Goal: Obtain resource: Download file/media

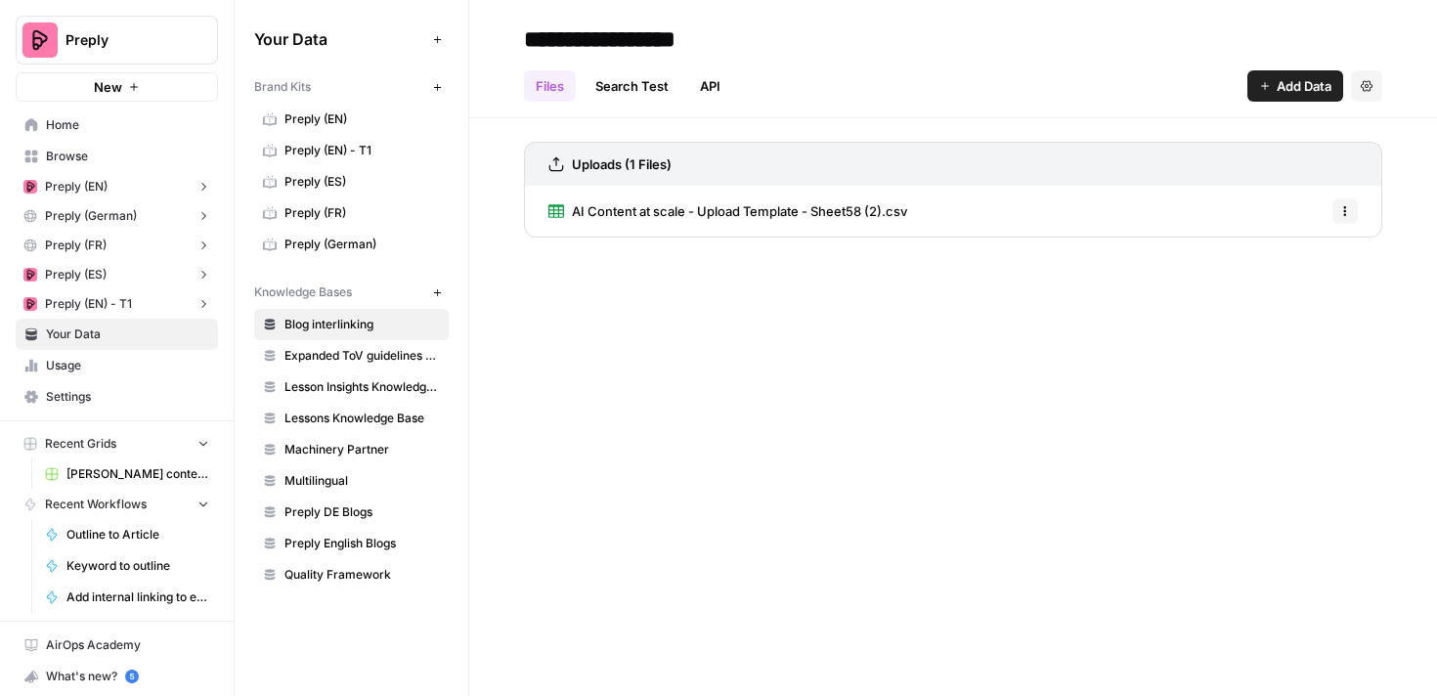
click at [104, 187] on span "Preply (EN)" at bounding box center [76, 187] width 63 height 18
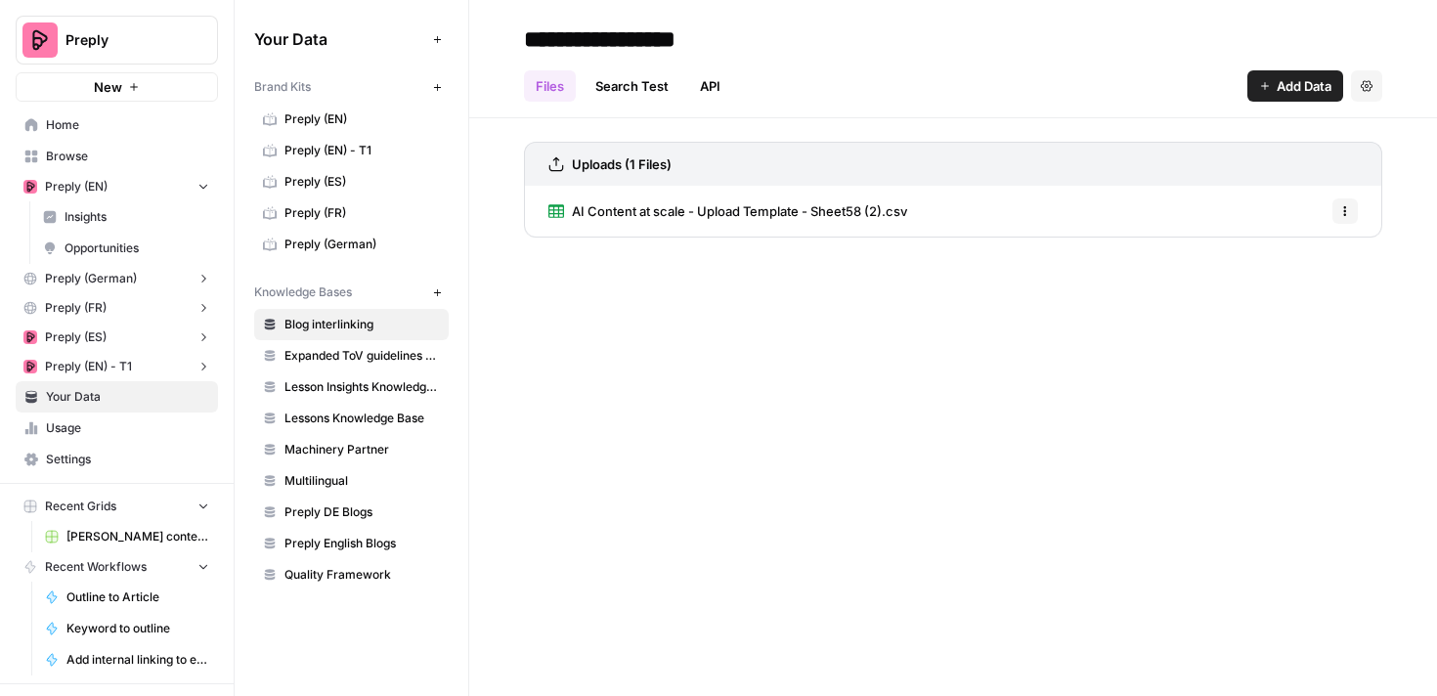
click at [96, 193] on span "Preply (EN)" at bounding box center [76, 187] width 63 height 18
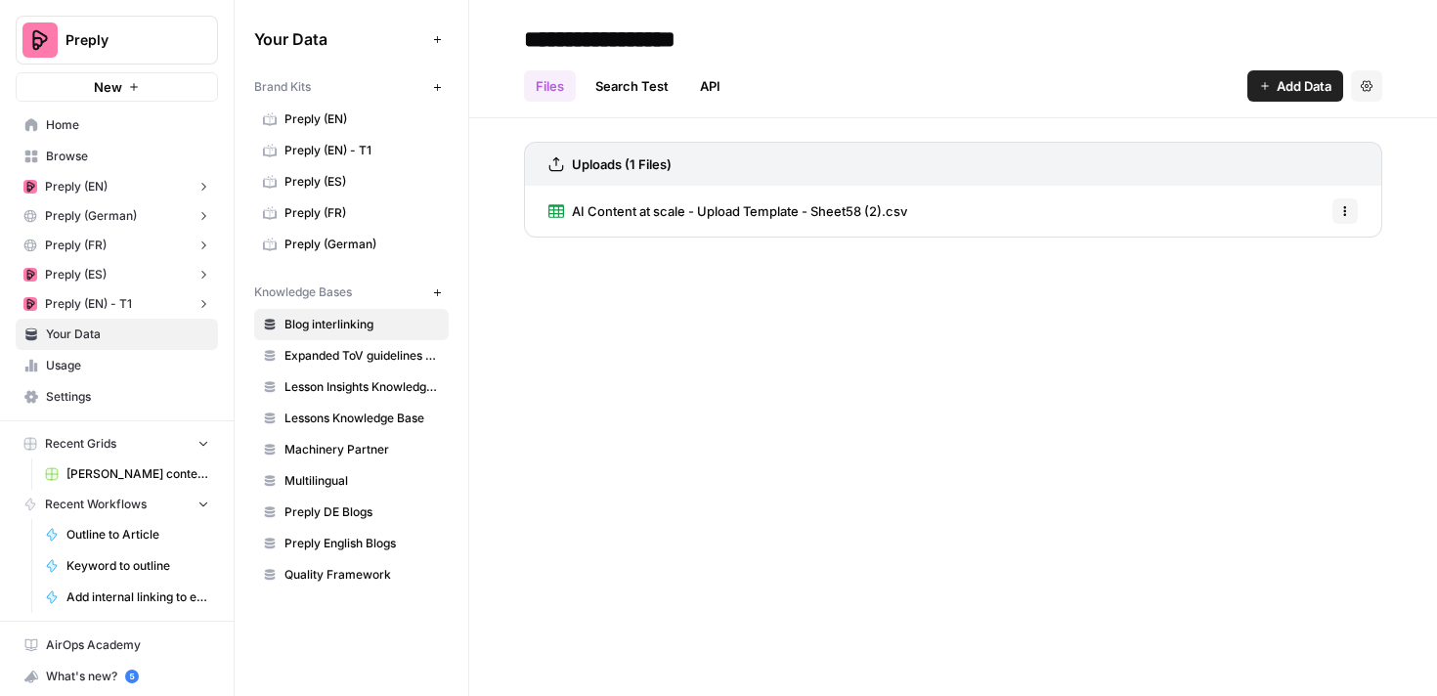
click at [54, 189] on span "Preply (EN)" at bounding box center [76, 187] width 63 height 18
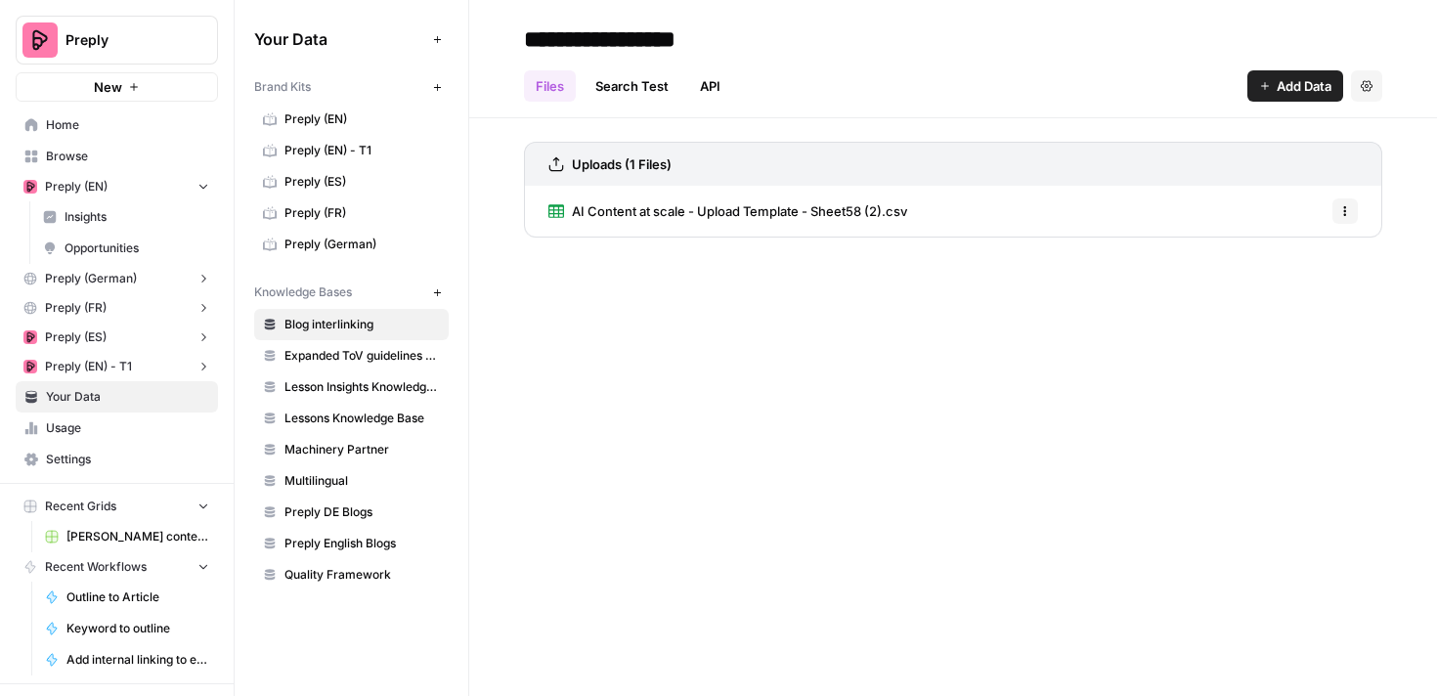
click at [54, 189] on span "Preply (EN)" at bounding box center [76, 187] width 63 height 18
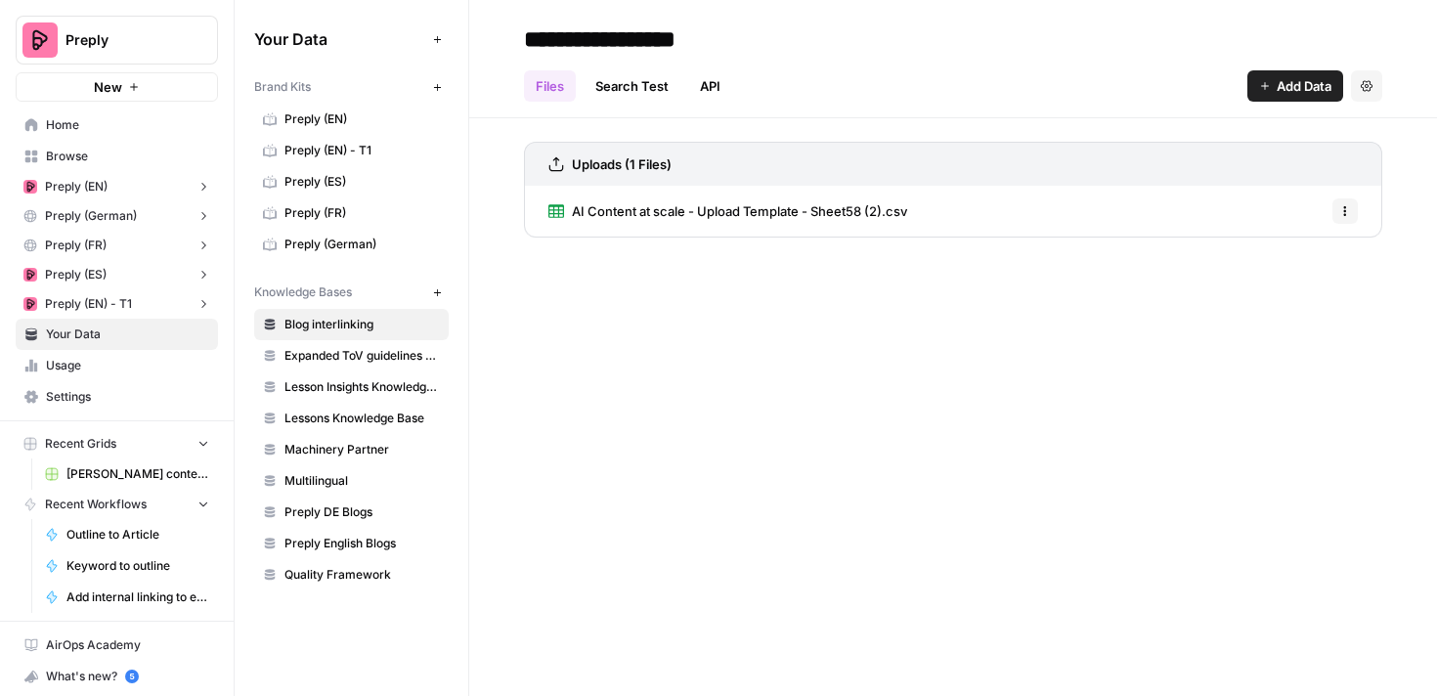
click at [76, 115] on link "Home" at bounding box center [117, 124] width 202 height 31
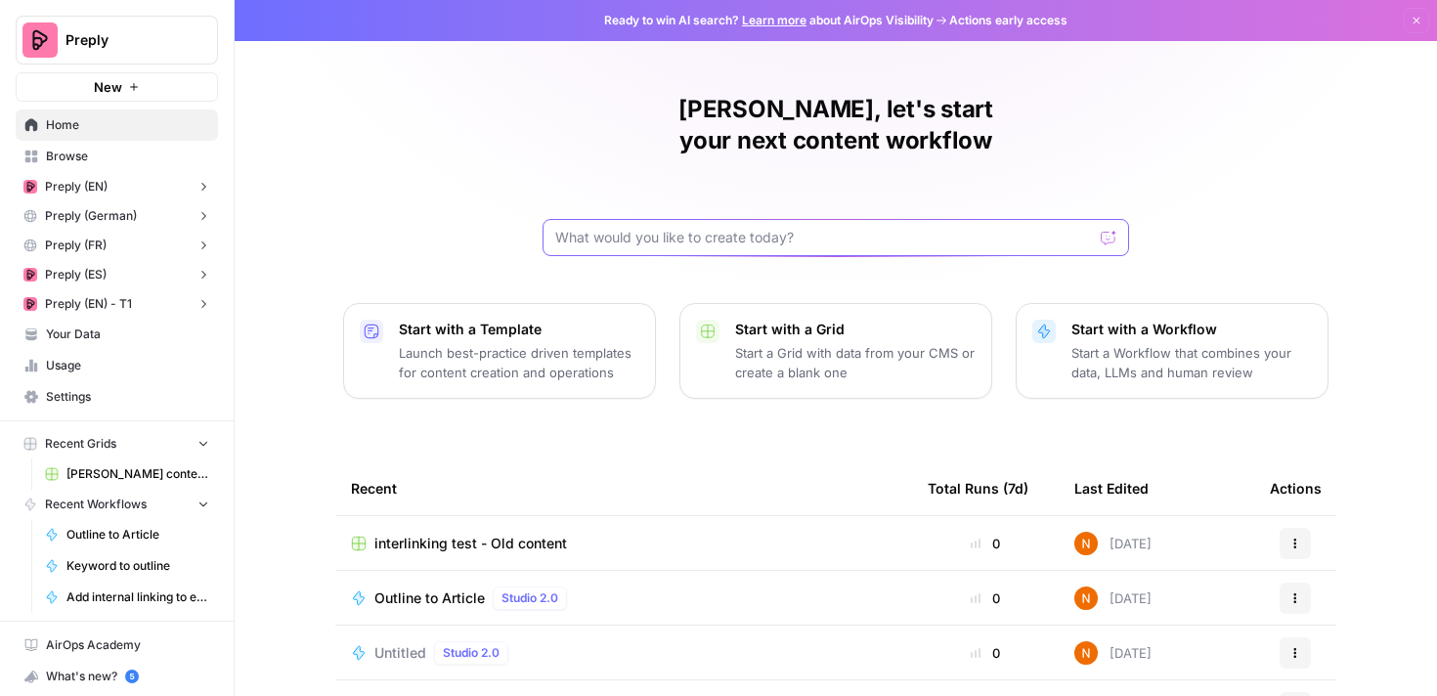
click at [638, 228] on input "text" at bounding box center [824, 238] width 538 height 20
type input "english"
click button "Send" at bounding box center [1109, 237] width 25 height 25
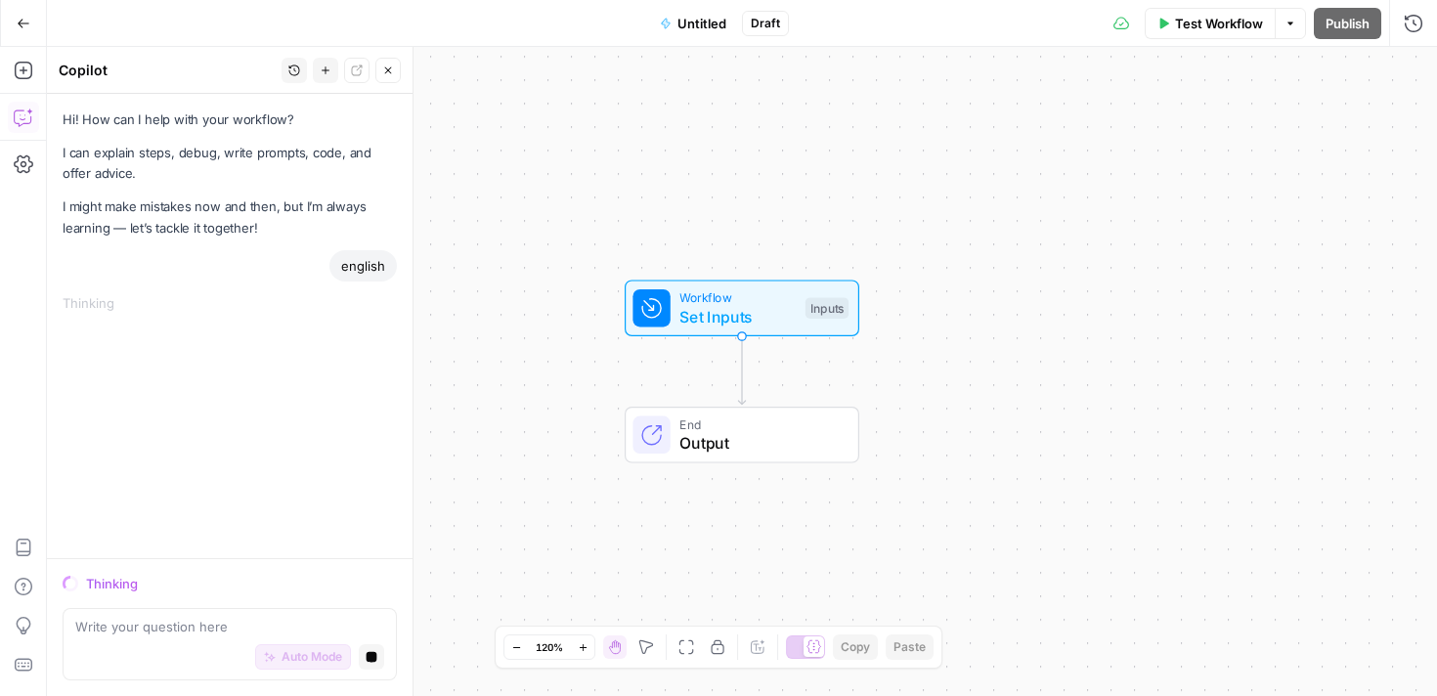
click at [17, 25] on icon "button" at bounding box center [24, 24] width 14 height 14
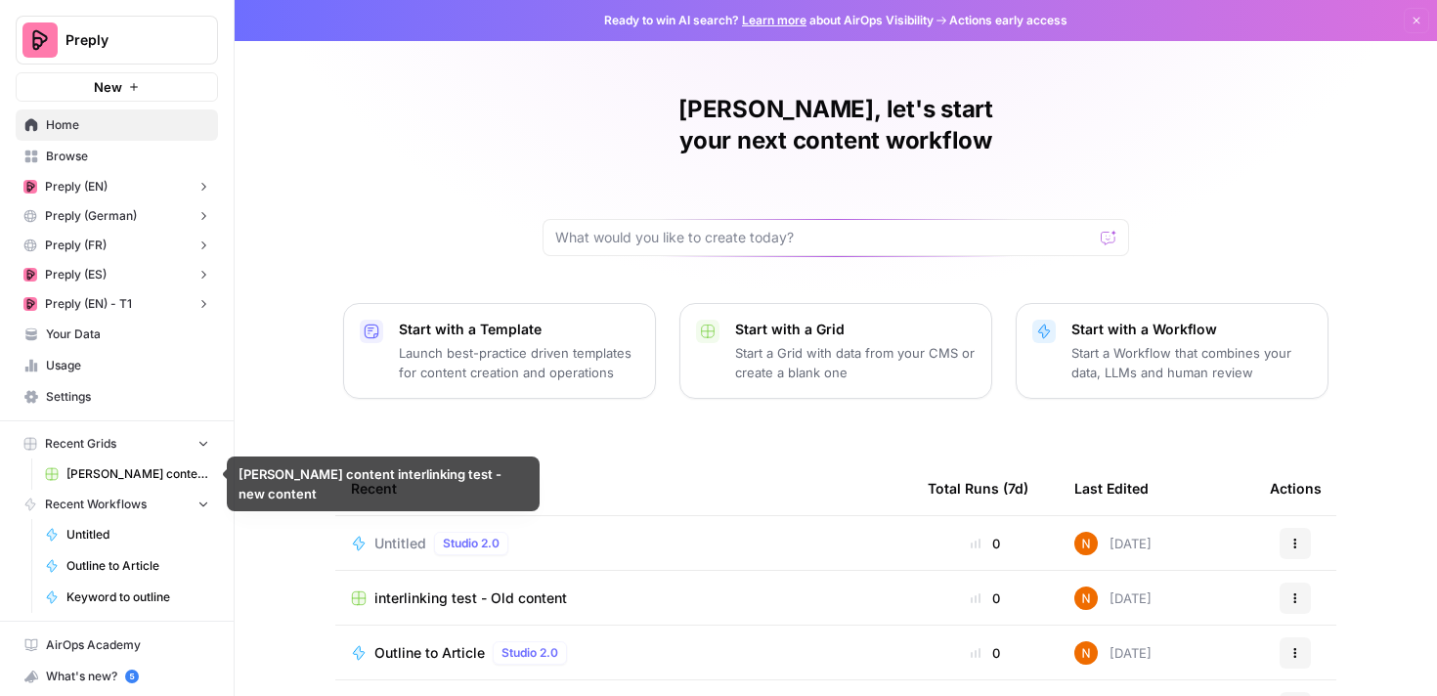
scroll to position [35, 0]
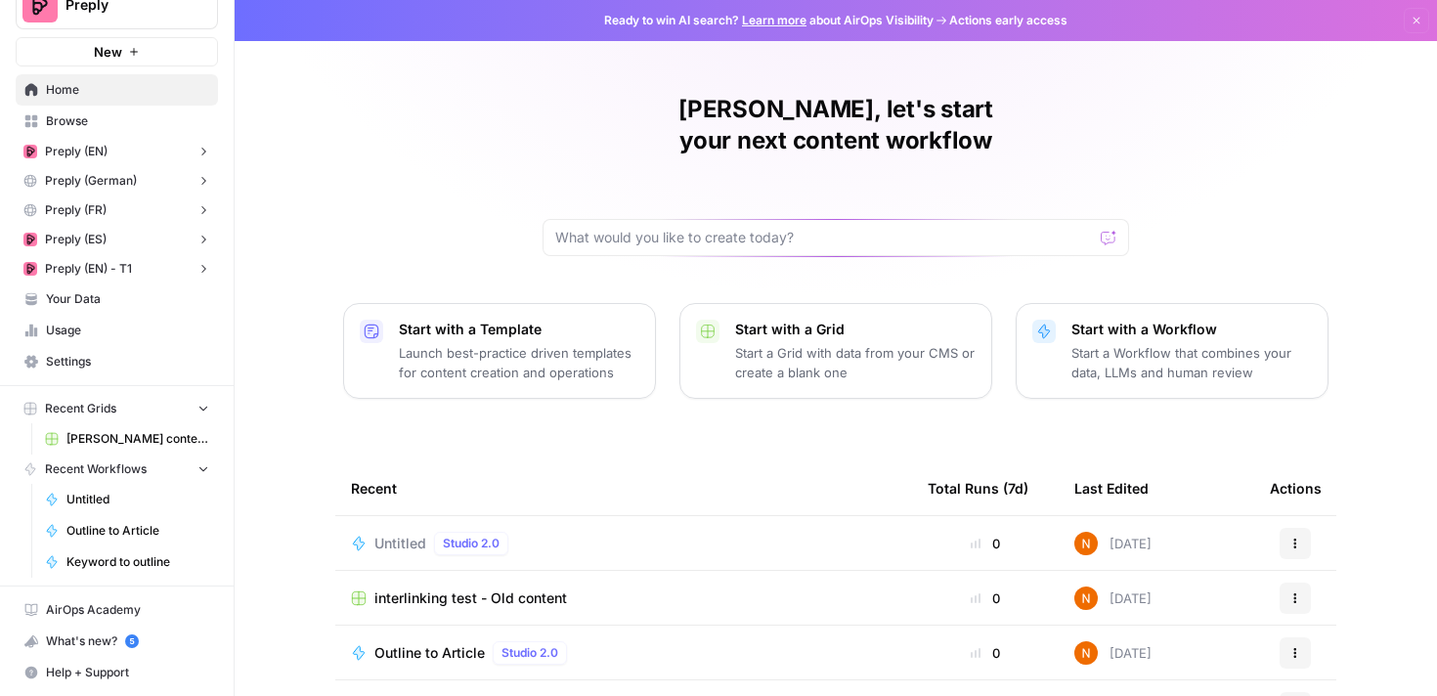
click at [80, 97] on span "Home" at bounding box center [127, 90] width 163 height 18
click at [94, 118] on span "Browse" at bounding box center [127, 121] width 163 height 18
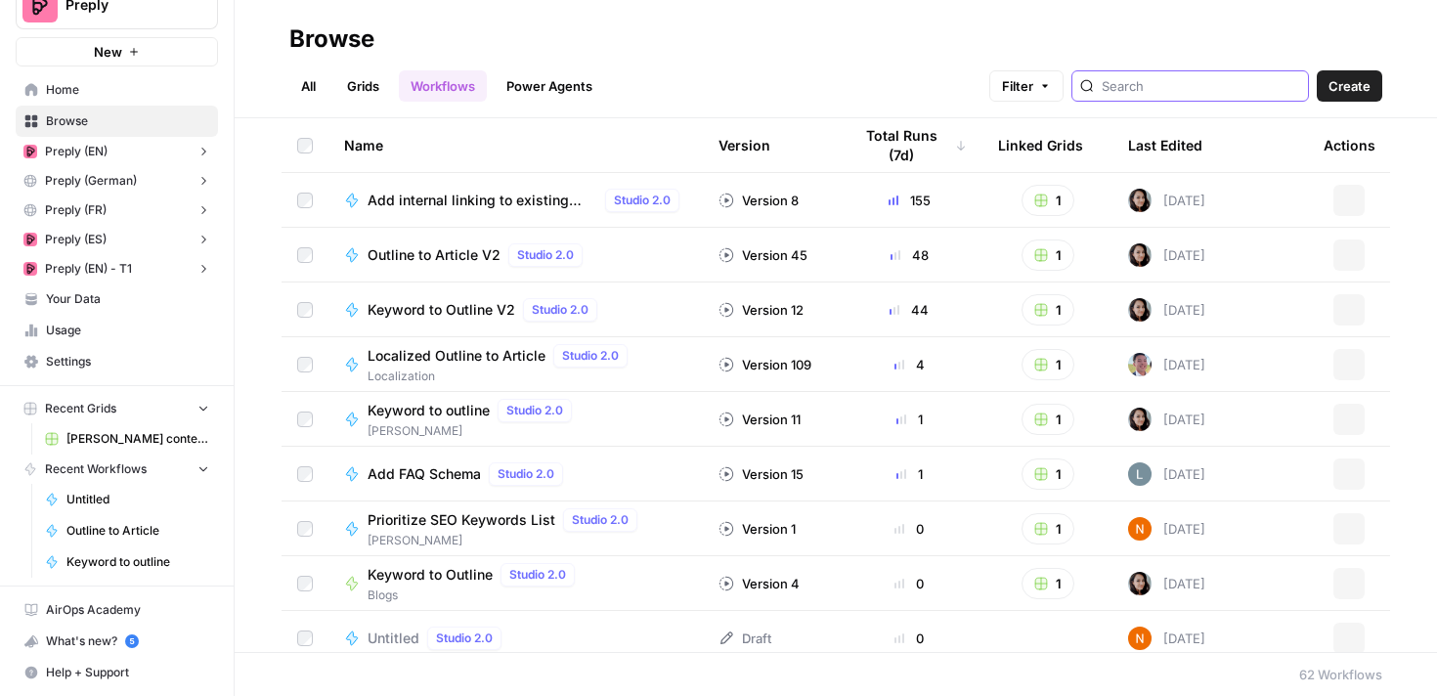
click at [1170, 84] on input "search" at bounding box center [1201, 86] width 198 height 20
type input "english"
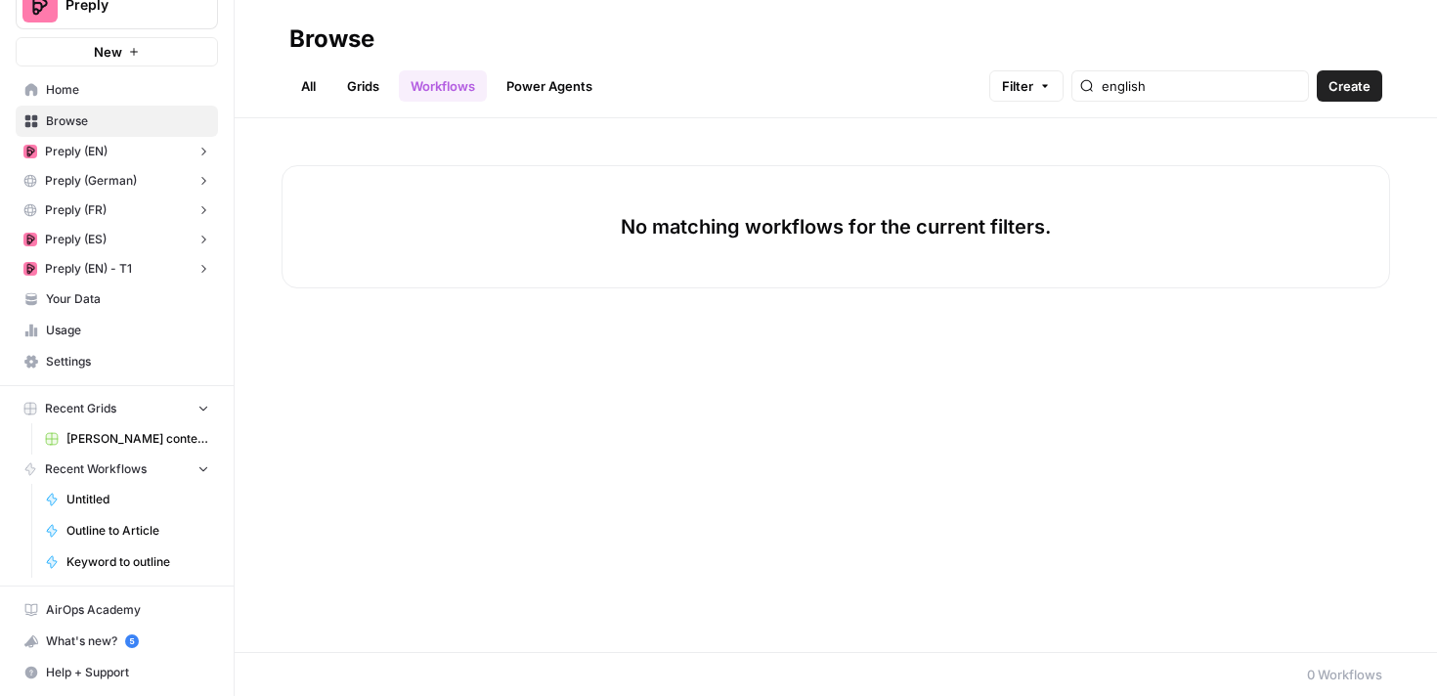
click at [371, 79] on link "Grids" at bounding box center [363, 85] width 56 height 31
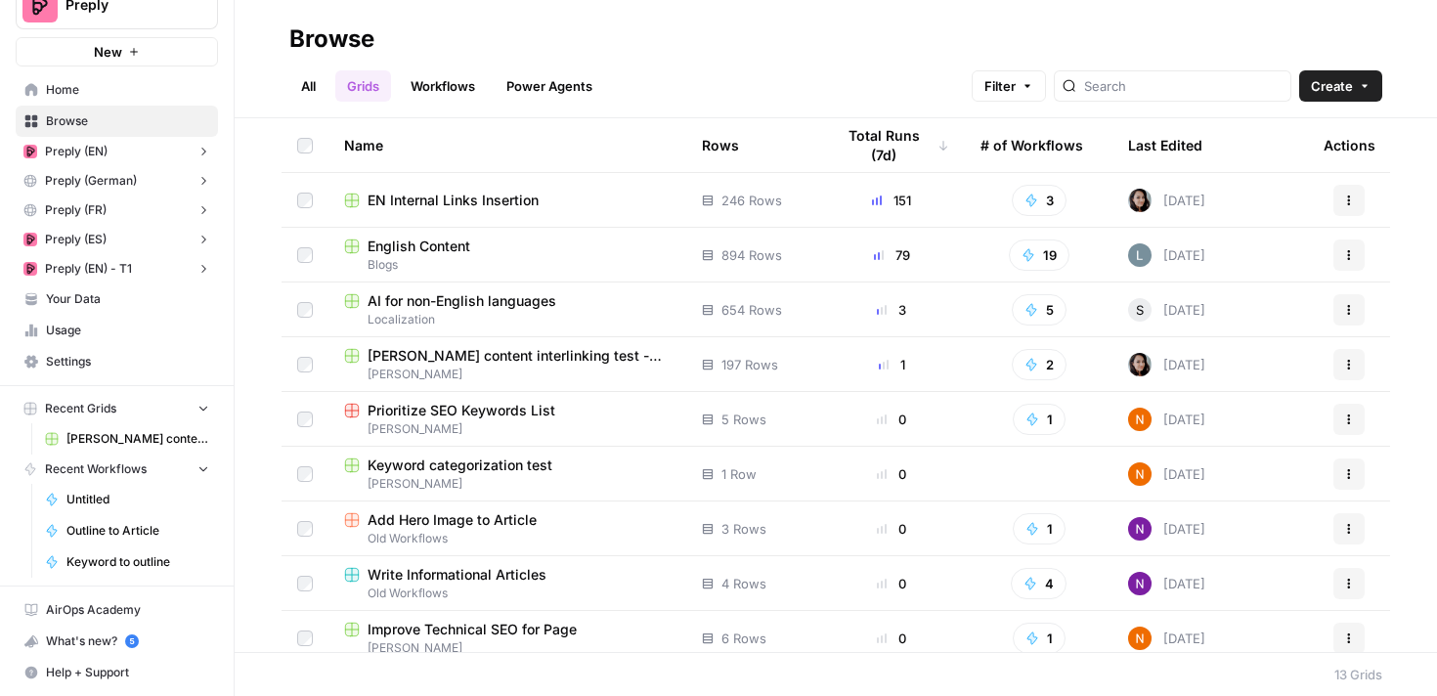
click at [444, 251] on span "English Content" at bounding box center [419, 247] width 103 height 20
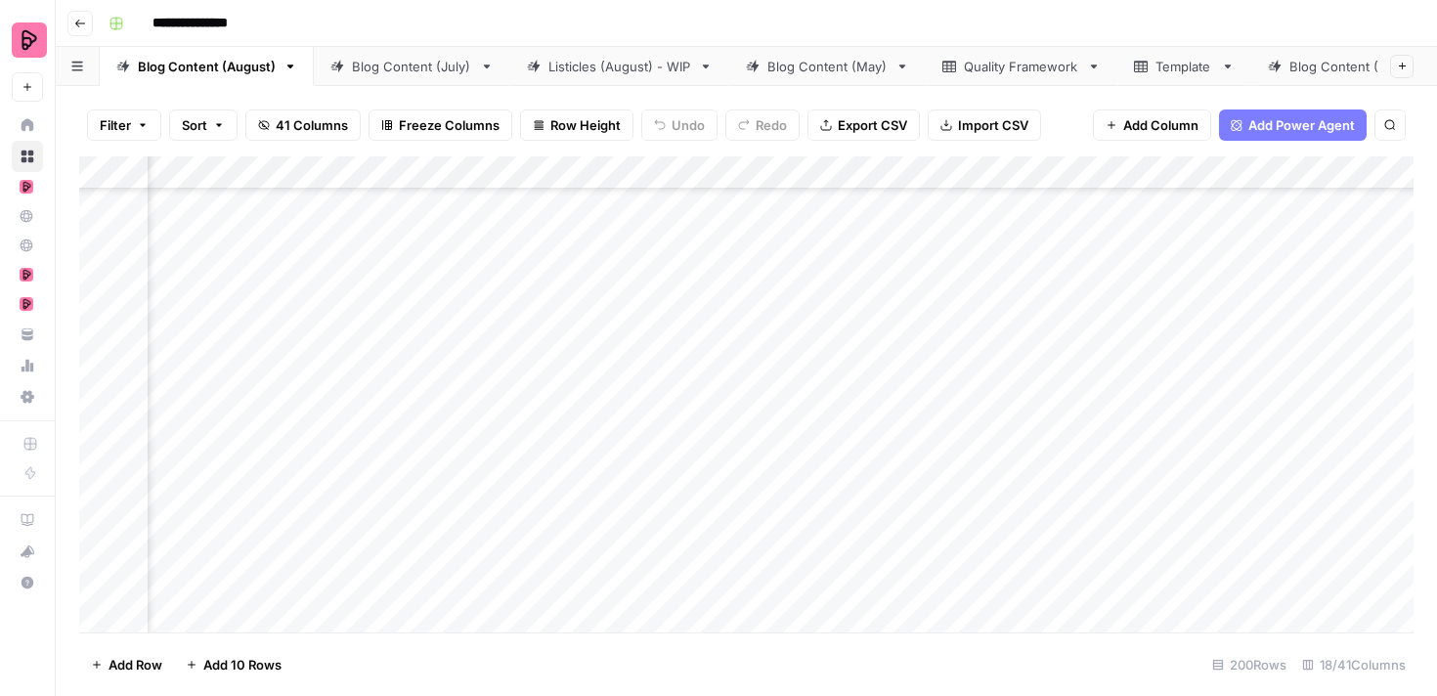
scroll to position [0, 133]
click at [382, 68] on div "Blog Content (July)" at bounding box center [412, 67] width 120 height 20
click at [620, 225] on div "Add Column" at bounding box center [746, 394] width 1334 height 476
click at [234, 76] on link "Blog Content (August)" at bounding box center [207, 66] width 214 height 39
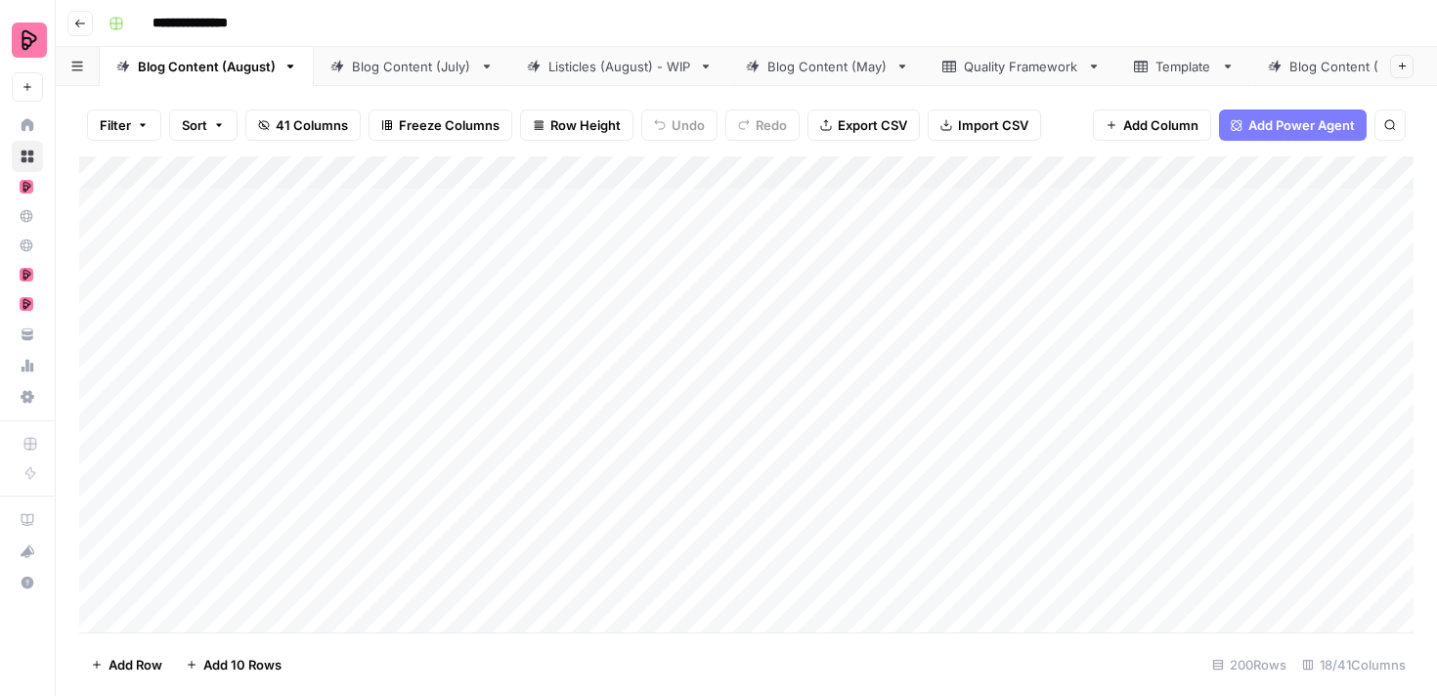
click at [604, 208] on div "Add Column" at bounding box center [746, 394] width 1334 height 476
click at [625, 387] on div "Add Column" at bounding box center [746, 394] width 1334 height 476
click at [411, 77] on link "Blog Content (July)" at bounding box center [412, 66] width 196 height 39
click at [836, 73] on div "Blog Content (May)" at bounding box center [827, 67] width 120 height 20
click at [621, 319] on div "Add Column" at bounding box center [746, 394] width 1334 height 476
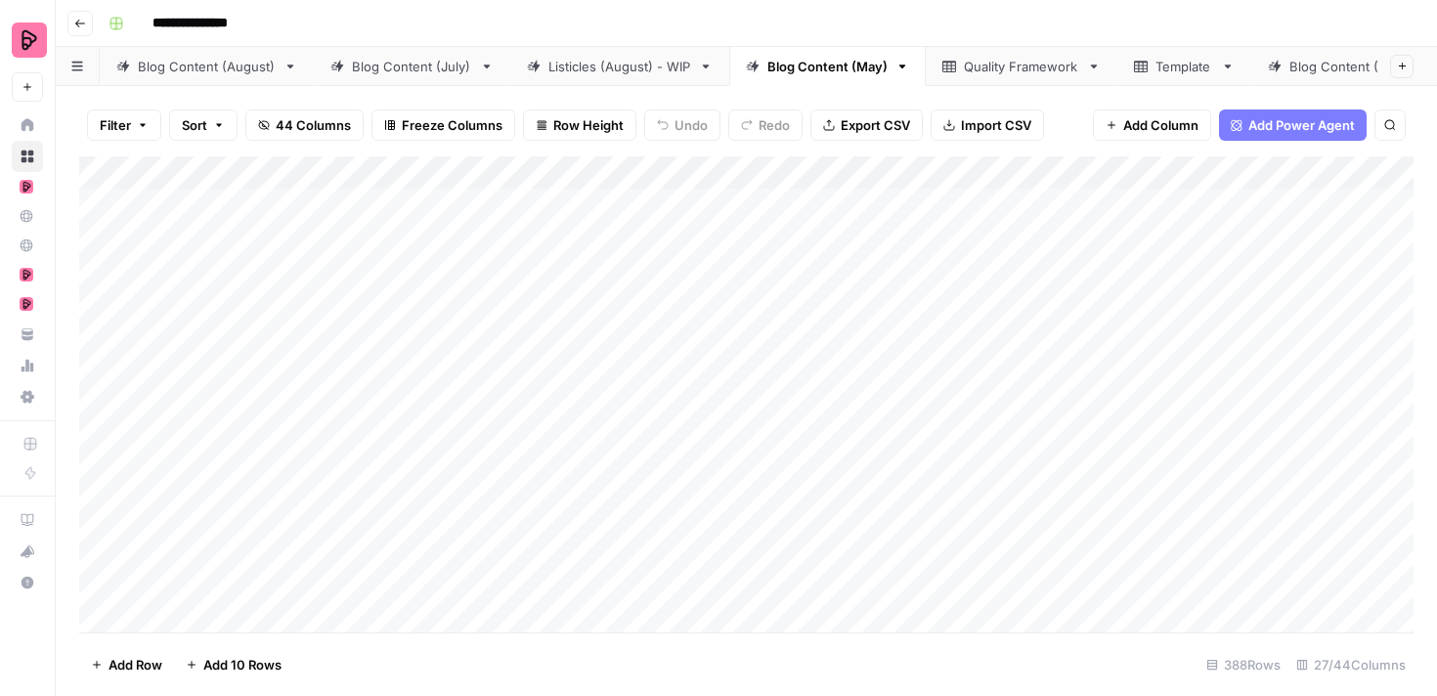
click at [965, 92] on div "Filter Sort 44 Columns Freeze Columns Row Height Undo Redo Export CSV Import CS…" at bounding box center [746, 391] width 1381 height 610
click at [971, 64] on div "Blog Content (April)" at bounding box center [987, 67] width 121 height 20
click at [902, 126] on span "Export CSV" at bounding box center [875, 125] width 69 height 20
click at [848, 67] on div "Blog Content (May)" at bounding box center [827, 67] width 120 height 20
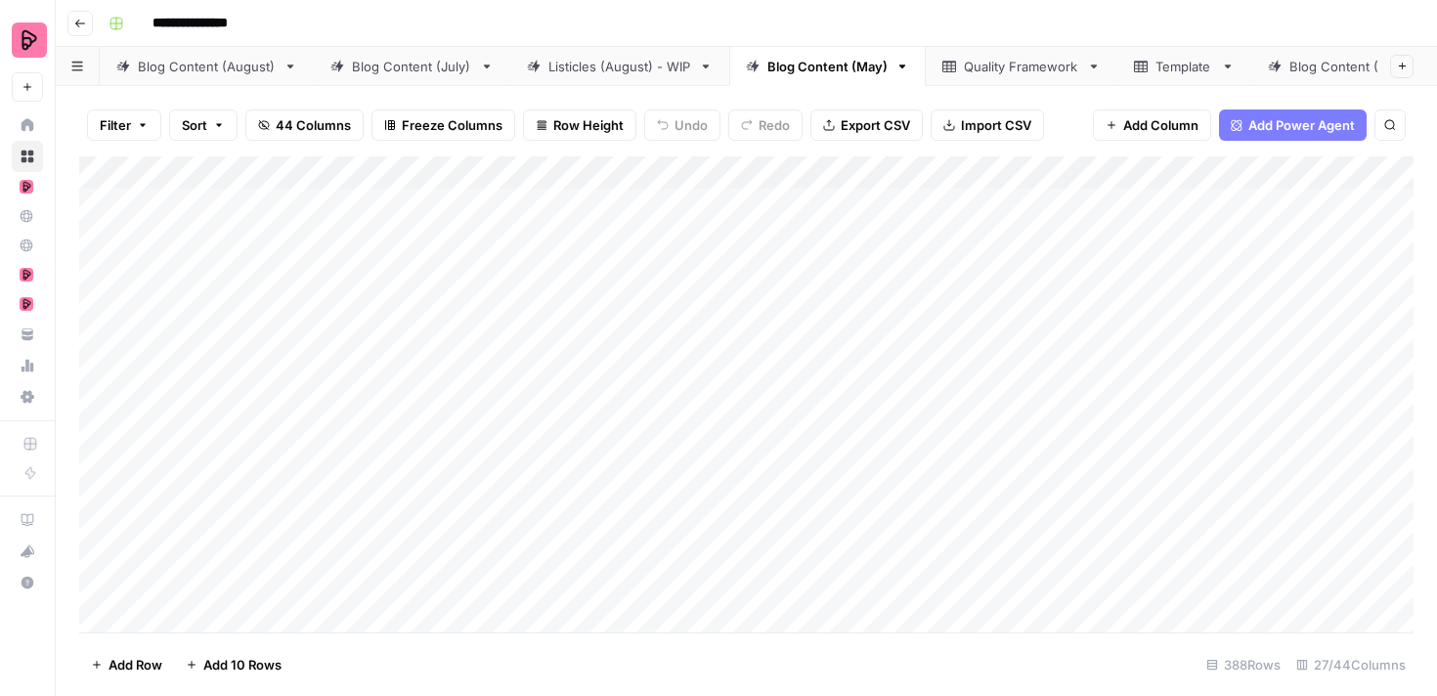
click at [883, 123] on span "Export CSV" at bounding box center [875, 125] width 69 height 20
click at [427, 80] on link "Blog Content (July)" at bounding box center [412, 66] width 196 height 39
click at [796, 60] on div "Blog Content (May)" at bounding box center [827, 67] width 120 height 20
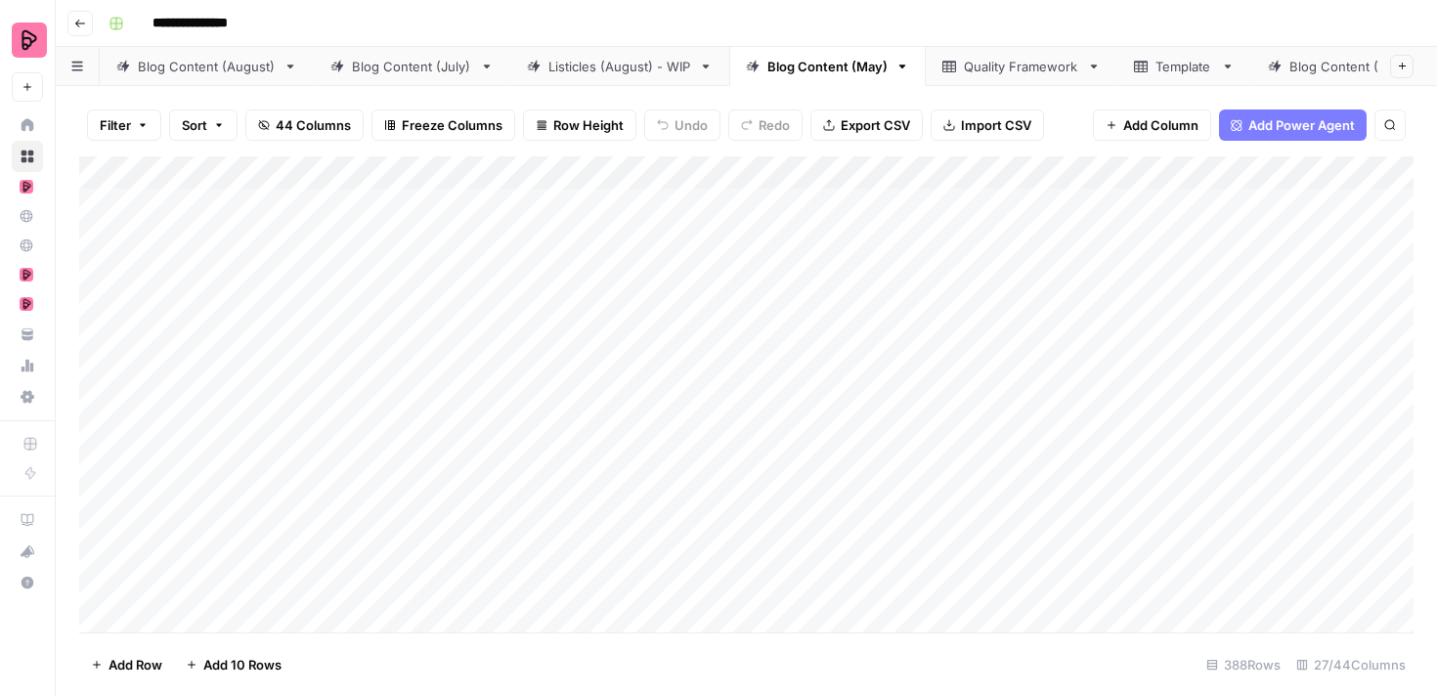
click at [1315, 68] on div "Blog Content (April)" at bounding box center [1349, 67] width 121 height 20
click at [796, 57] on div "Blog Content (May)" at bounding box center [827, 67] width 120 height 20
click at [413, 70] on div "Blog Content (July)" at bounding box center [412, 67] width 120 height 20
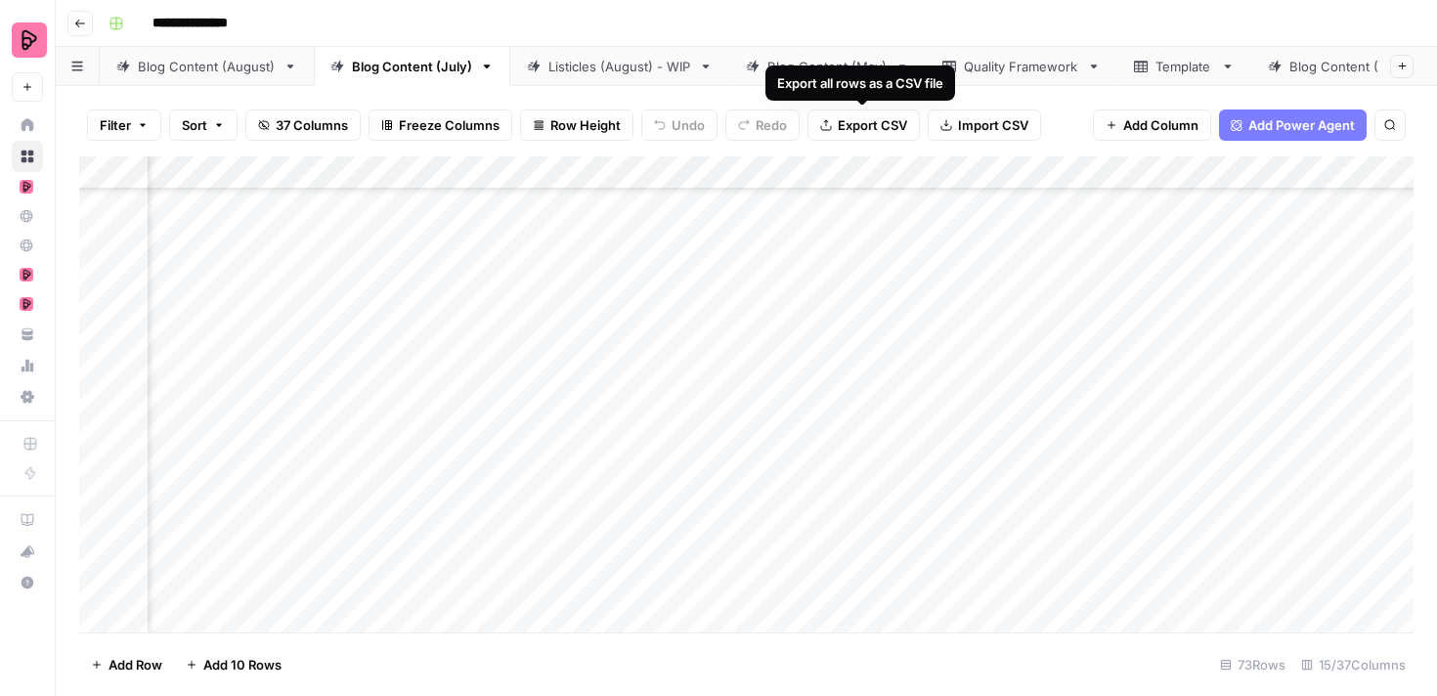
click at [798, 68] on div "Blog Content (May)" at bounding box center [827, 67] width 120 height 20
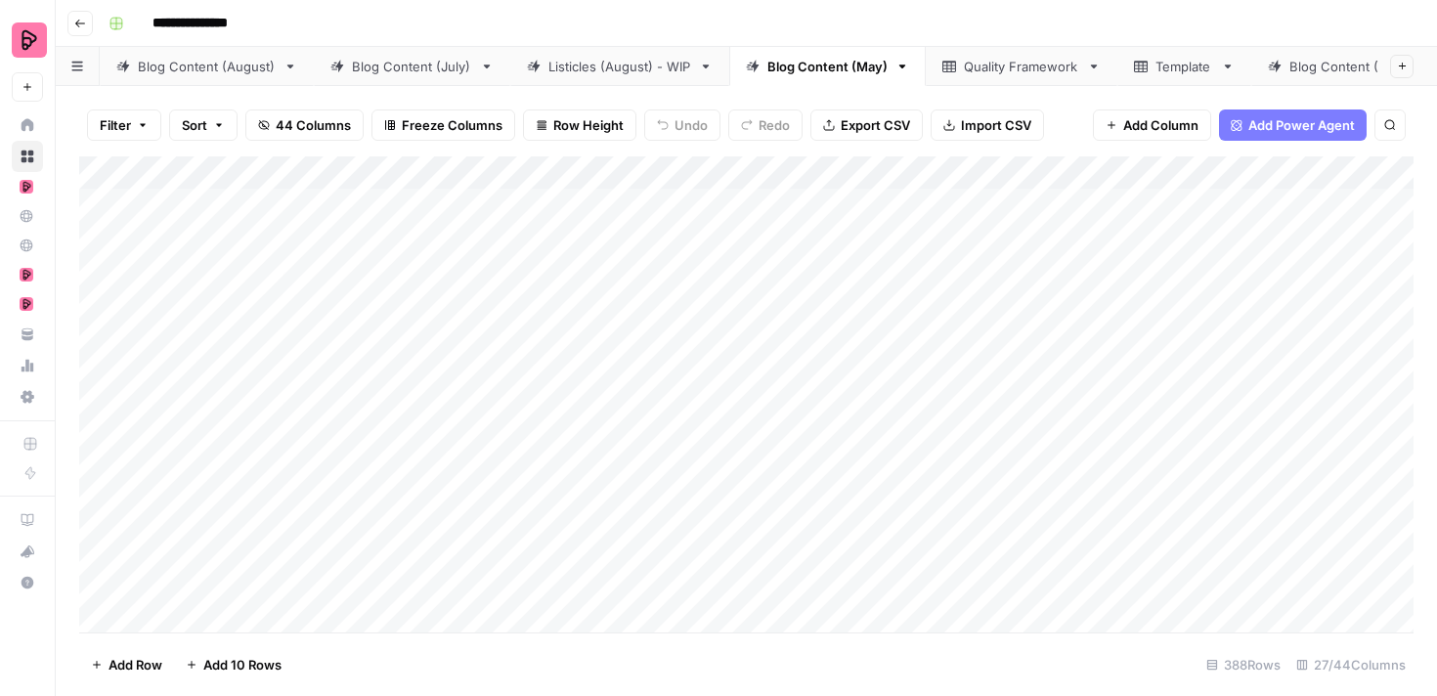
click at [432, 72] on div "Blog Content (July)" at bounding box center [412, 67] width 120 height 20
click at [872, 121] on span "Export CSV" at bounding box center [872, 125] width 69 height 20
click at [802, 66] on div "Blog Content (May)" at bounding box center [827, 67] width 120 height 20
click at [802, 321] on div "Add Column" at bounding box center [746, 394] width 1334 height 476
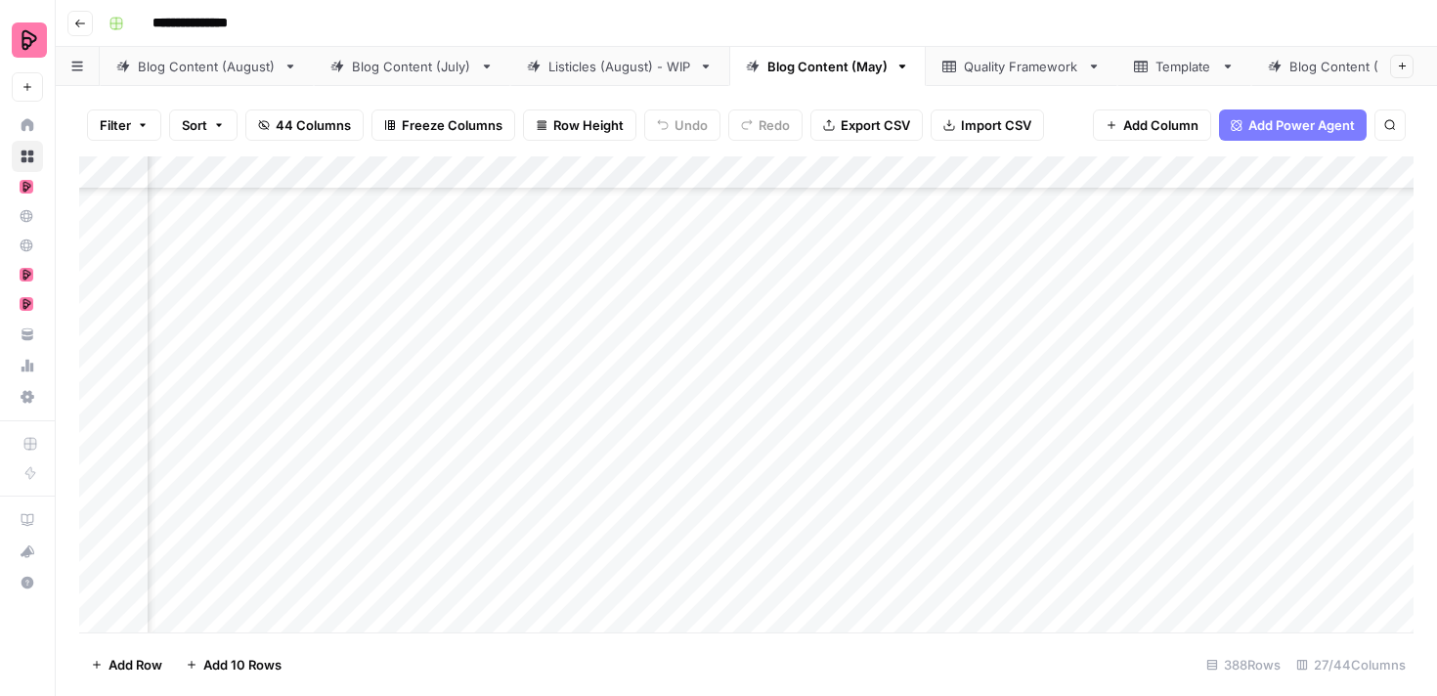
click at [640, 74] on div "Listicles (August) - WIP" at bounding box center [619, 67] width 143 height 20
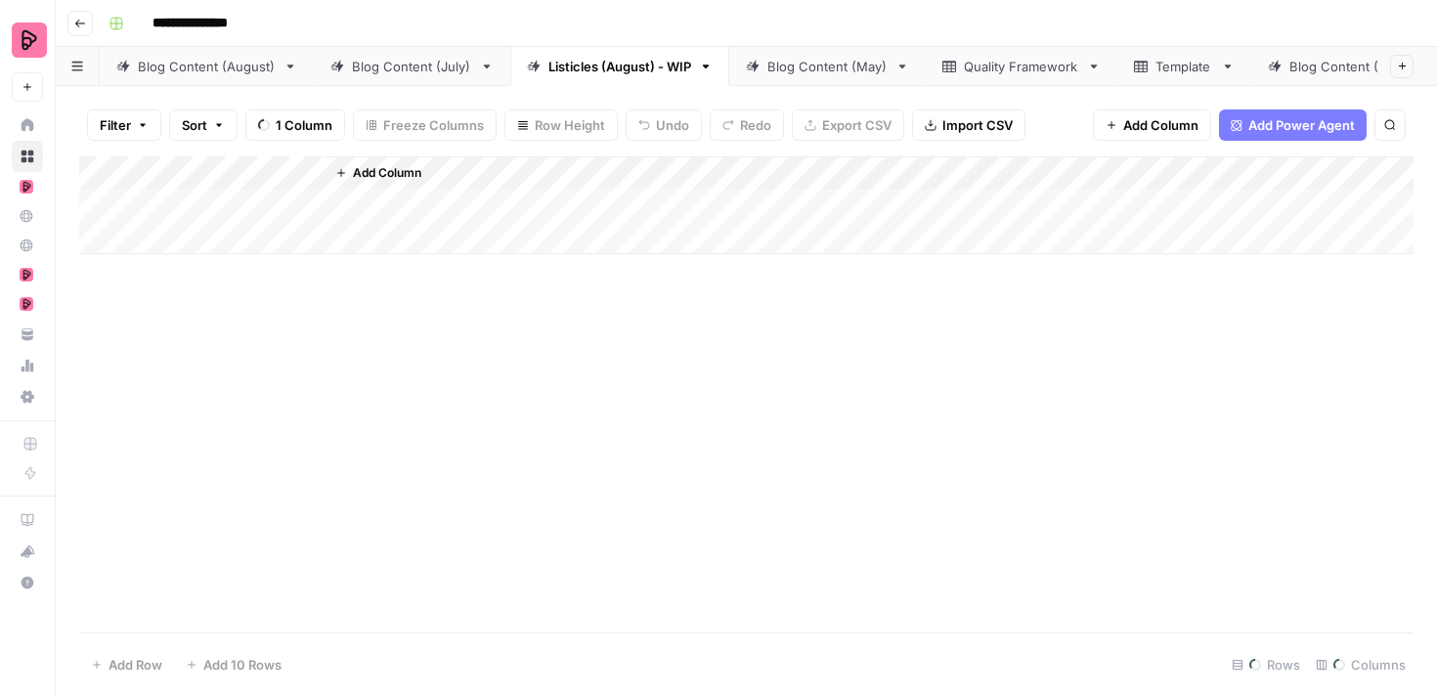
click at [413, 68] on div "Blog Content (July)" at bounding box center [412, 67] width 120 height 20
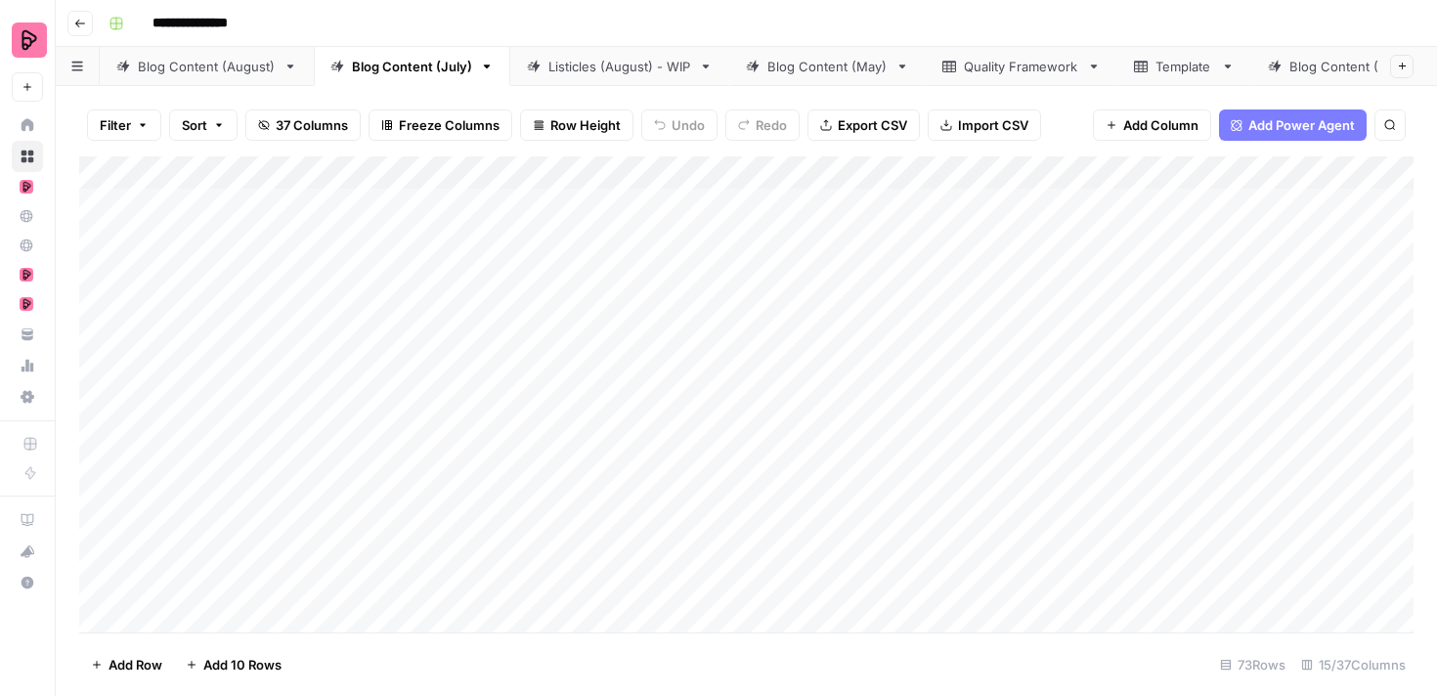
click at [181, 62] on div "Blog Content (August)" at bounding box center [207, 67] width 138 height 20
click at [399, 67] on div "Blog Content (July)" at bounding box center [412, 67] width 120 height 20
click at [247, 66] on div "Blog Content (August)" at bounding box center [207, 67] width 138 height 20
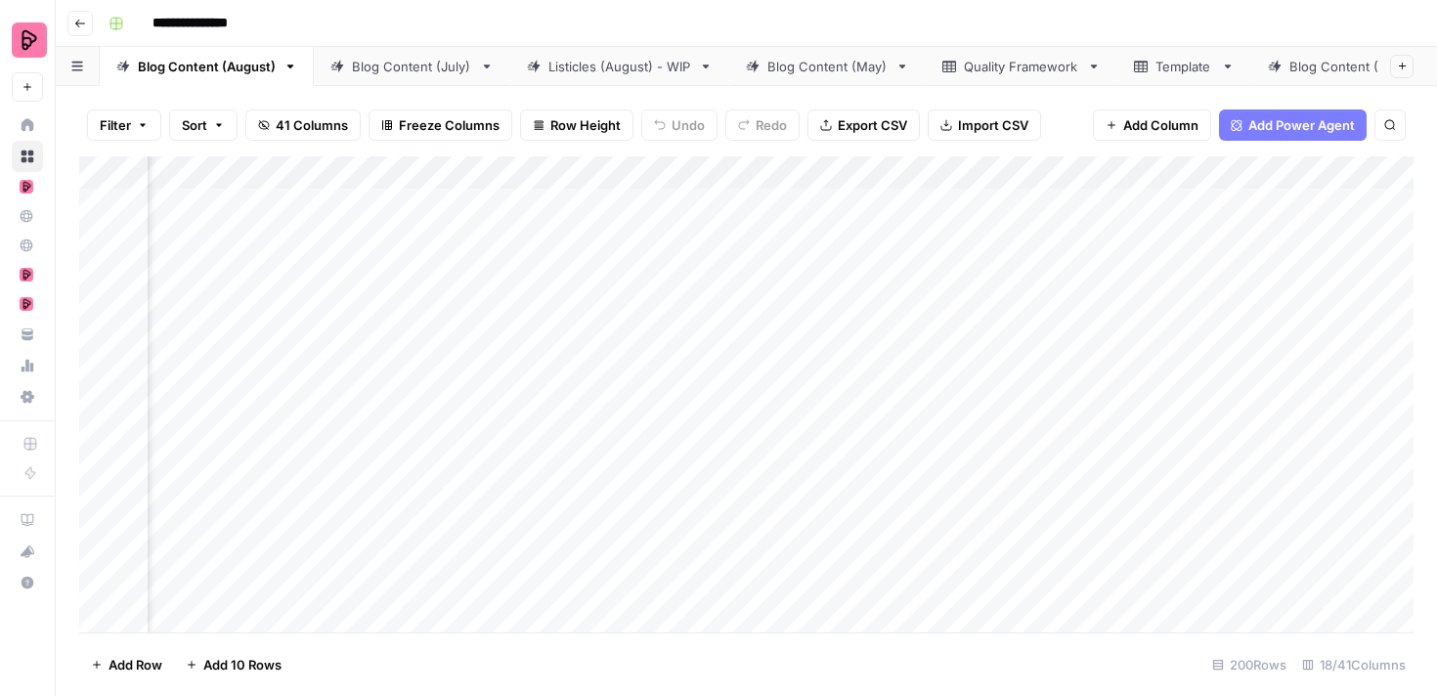
scroll to position [0, 536]
click at [889, 123] on span "Export CSV" at bounding box center [872, 125] width 69 height 20
